Goal: Transaction & Acquisition: Purchase product/service

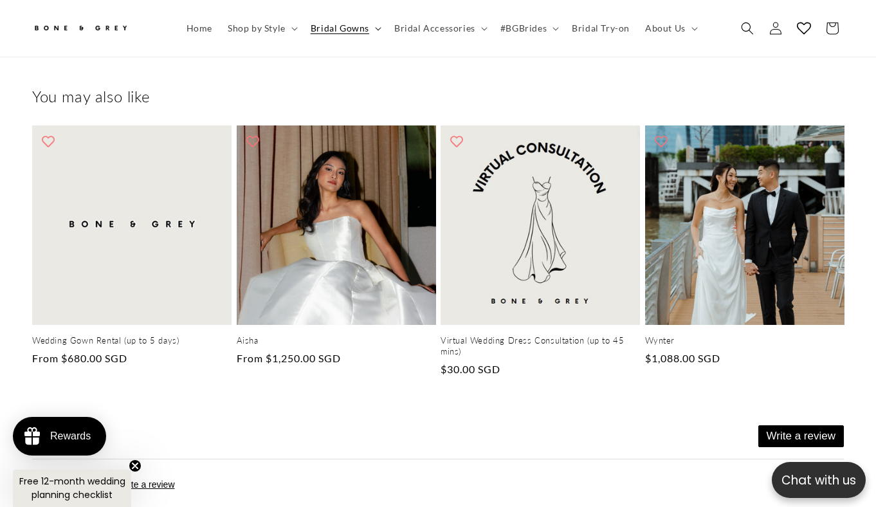
click at [350, 31] on span "Bridal Gowns" at bounding box center [340, 29] width 59 height 12
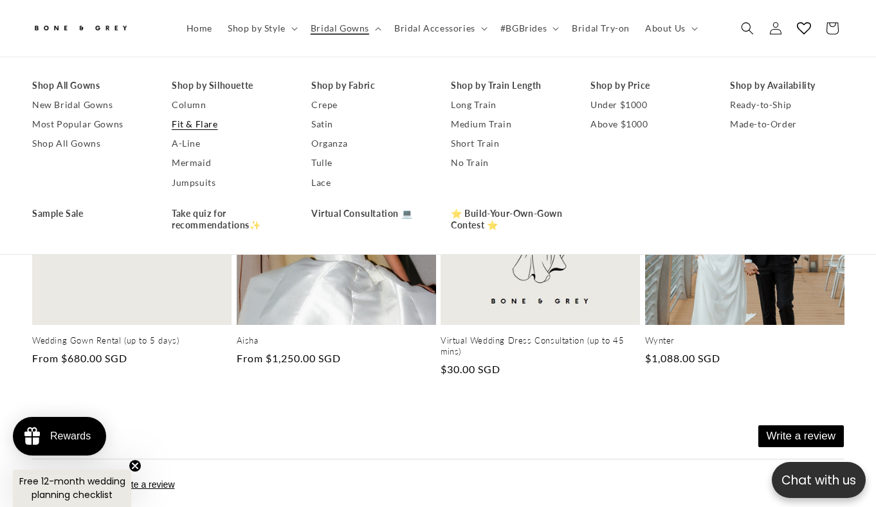
click at [190, 130] on link "Fit & Flare" at bounding box center [229, 123] width 114 height 19
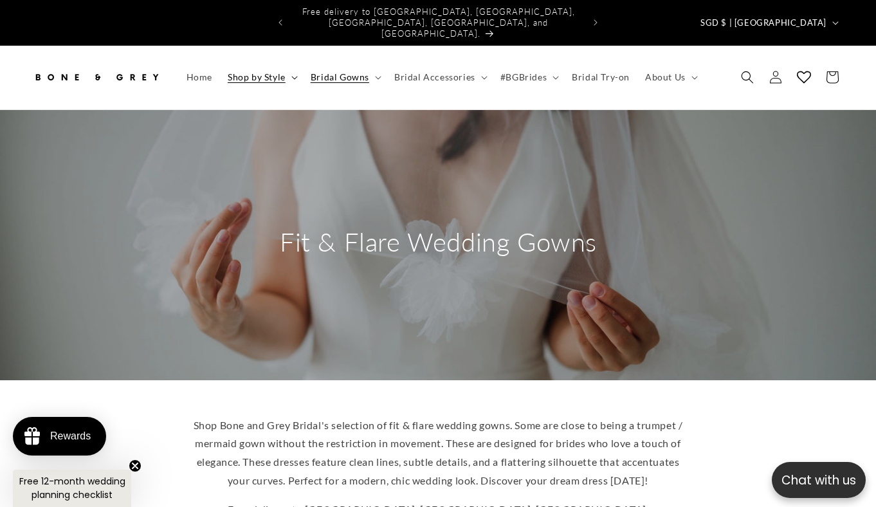
click at [252, 71] on span "Shop by Style" at bounding box center [257, 77] width 58 height 12
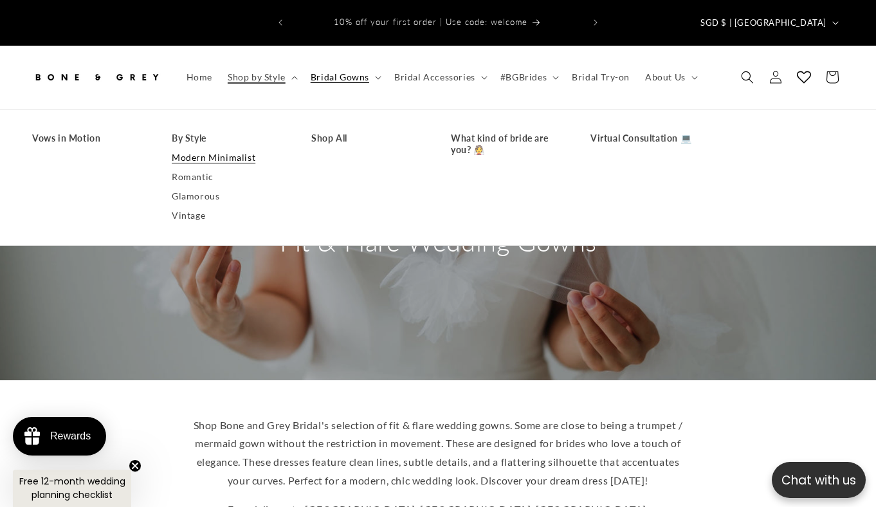
click at [199, 148] on link "Modern Minimalist" at bounding box center [229, 157] width 114 height 19
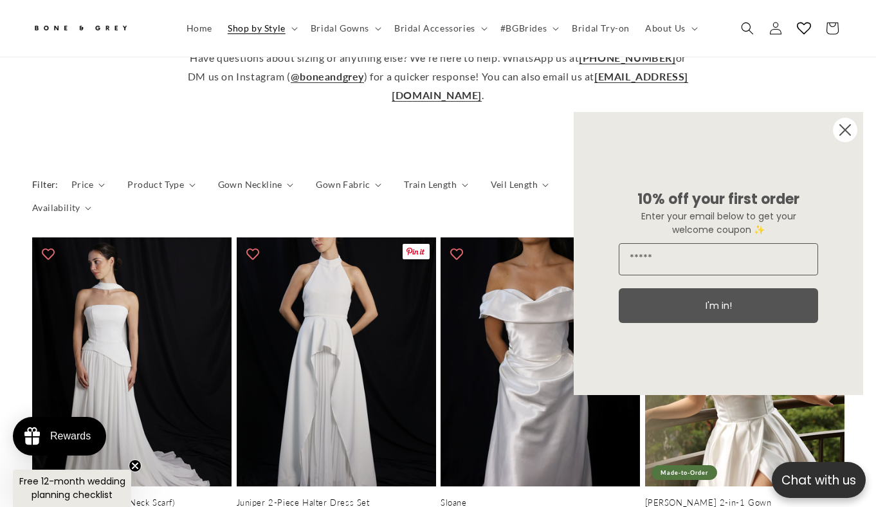
scroll to position [546, 0]
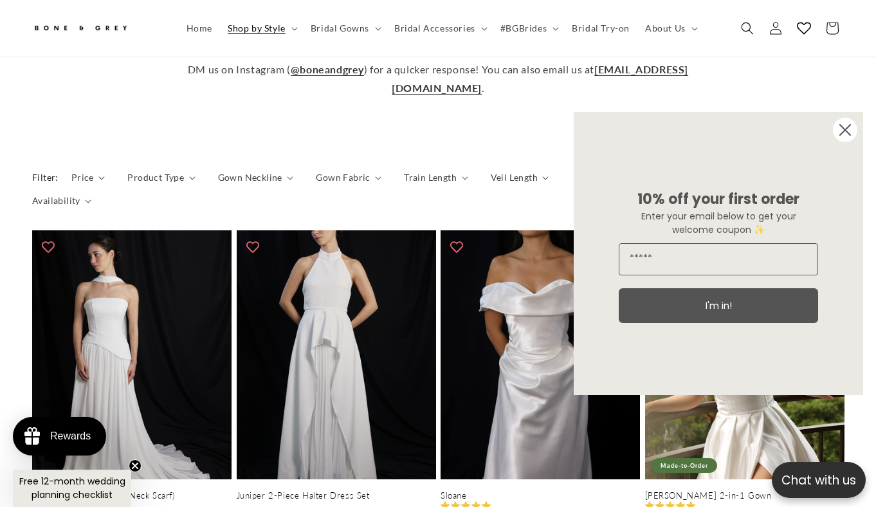
click at [850, 135] on icon "Close dialog" at bounding box center [845, 130] width 10 height 10
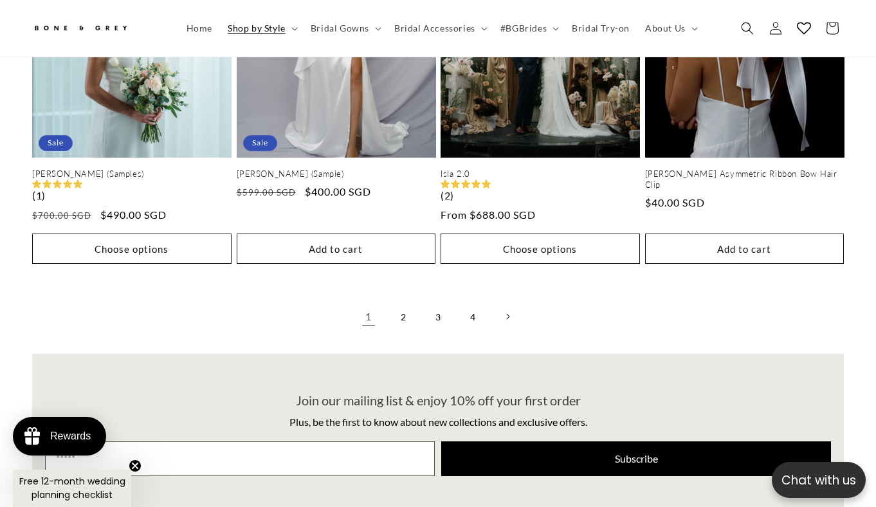
scroll to position [3103, 0]
